Goal: Navigation & Orientation: Understand site structure

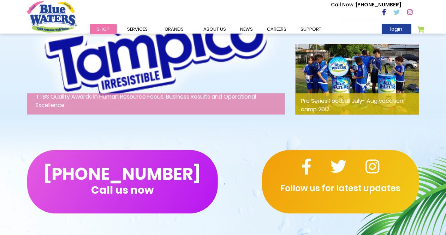
scroll to position [1023, 0]
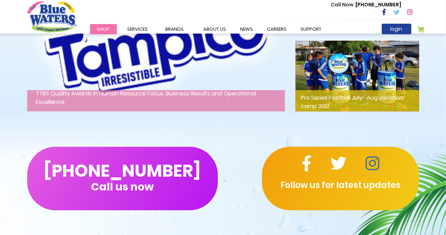
click at [376, 171] on icon at bounding box center [372, 163] width 14 height 16
click at [218, 29] on link "about us" at bounding box center [215, 29] width 37 height 10
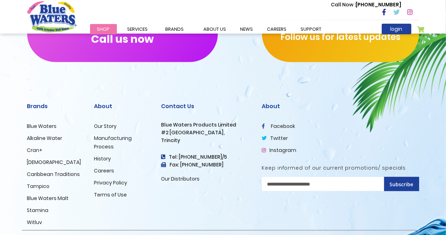
scroll to position [1745, 0]
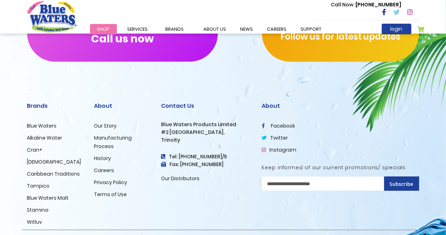
click at [103, 134] on link "Manufacturing Process" at bounding box center [113, 142] width 38 height 16
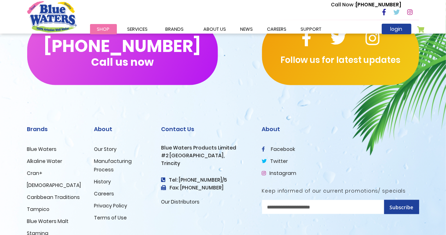
scroll to position [1757, 0]
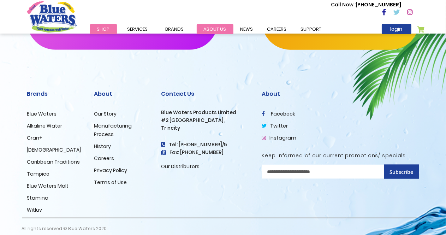
click at [214, 29] on link "about us" at bounding box center [215, 29] width 37 height 10
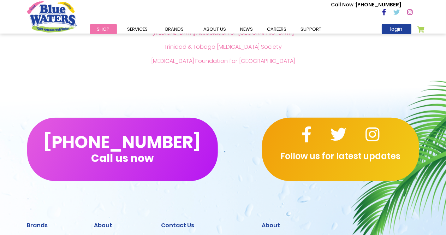
scroll to position [1757, 0]
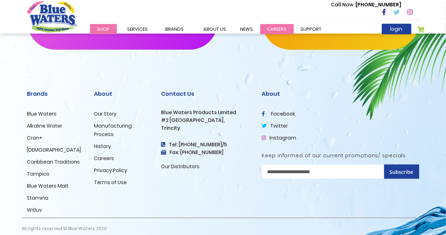
click at [276, 30] on link "careers" at bounding box center [277, 29] width 34 height 10
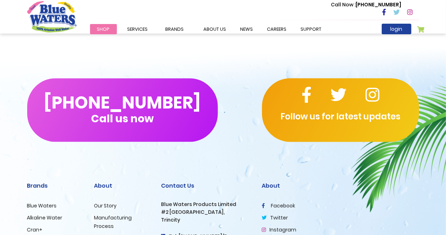
scroll to position [743, 0]
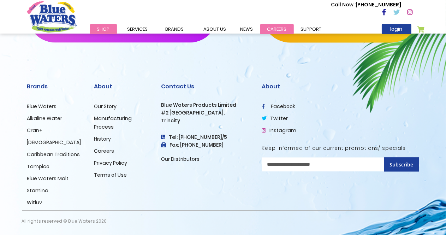
click at [269, 31] on link "careers" at bounding box center [277, 29] width 34 height 10
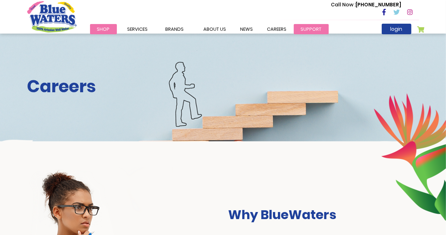
click at [304, 28] on link "support" at bounding box center [311, 29] width 35 height 10
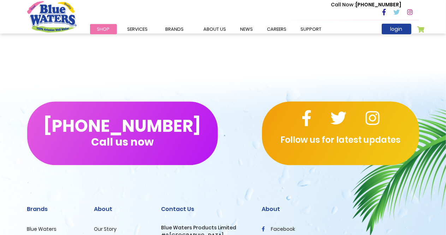
scroll to position [909, 0]
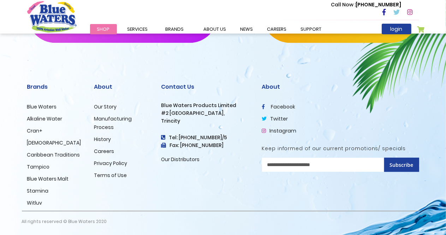
click at [100, 104] on link "Our Story" at bounding box center [105, 106] width 23 height 7
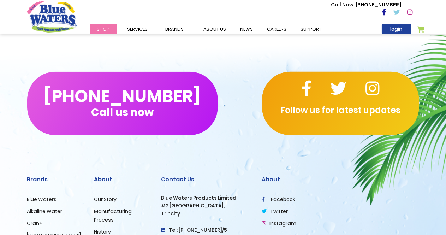
scroll to position [1757, 0]
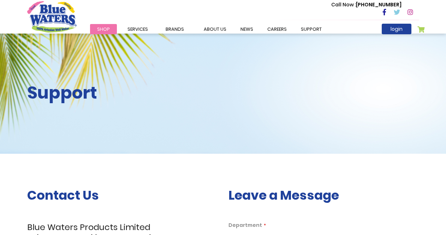
scroll to position [909, 0]
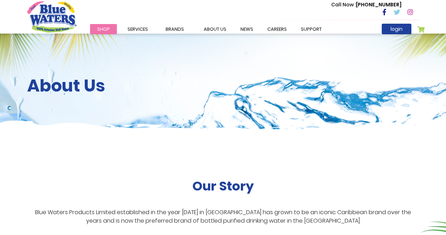
scroll to position [1757, 0]
